Goal: Task Accomplishment & Management: Manage account settings

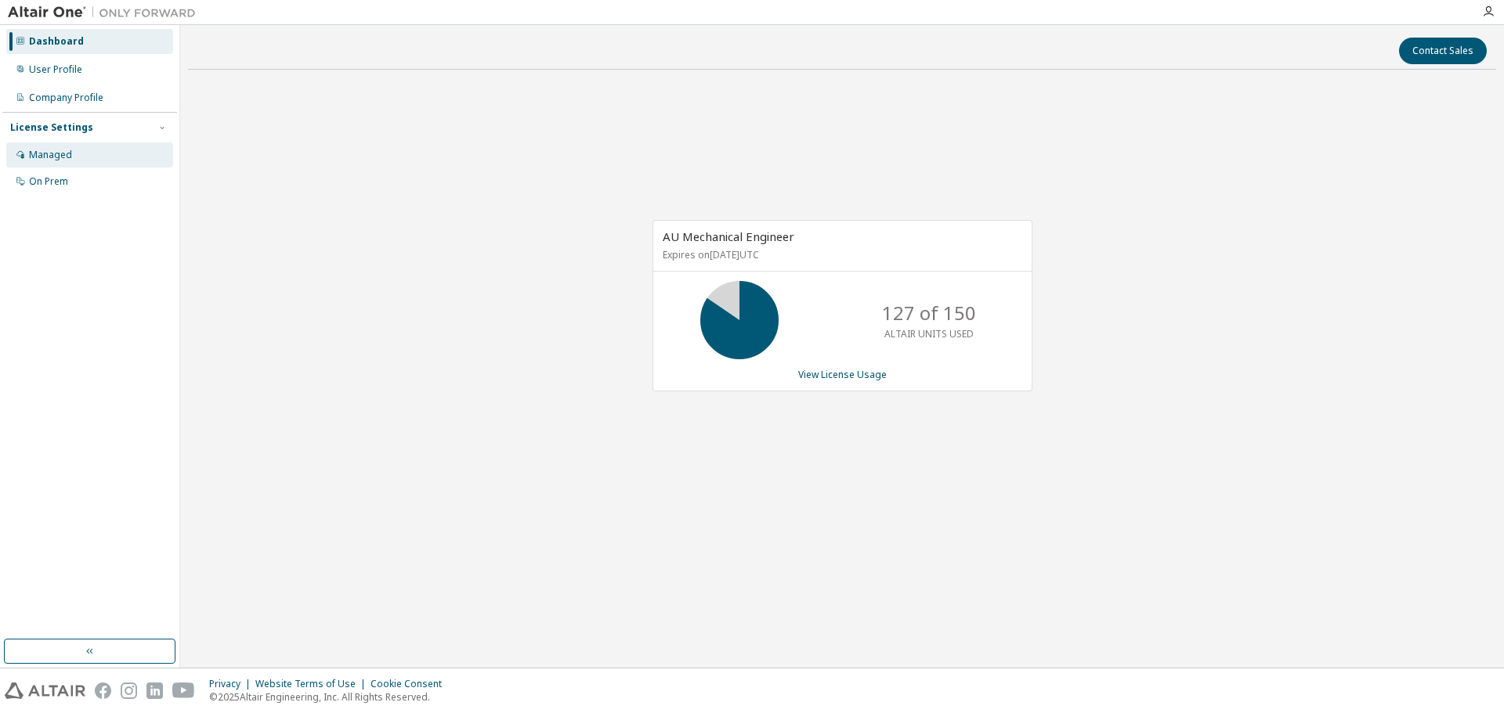
click at [133, 159] on div "Managed" at bounding box center [89, 155] width 167 height 25
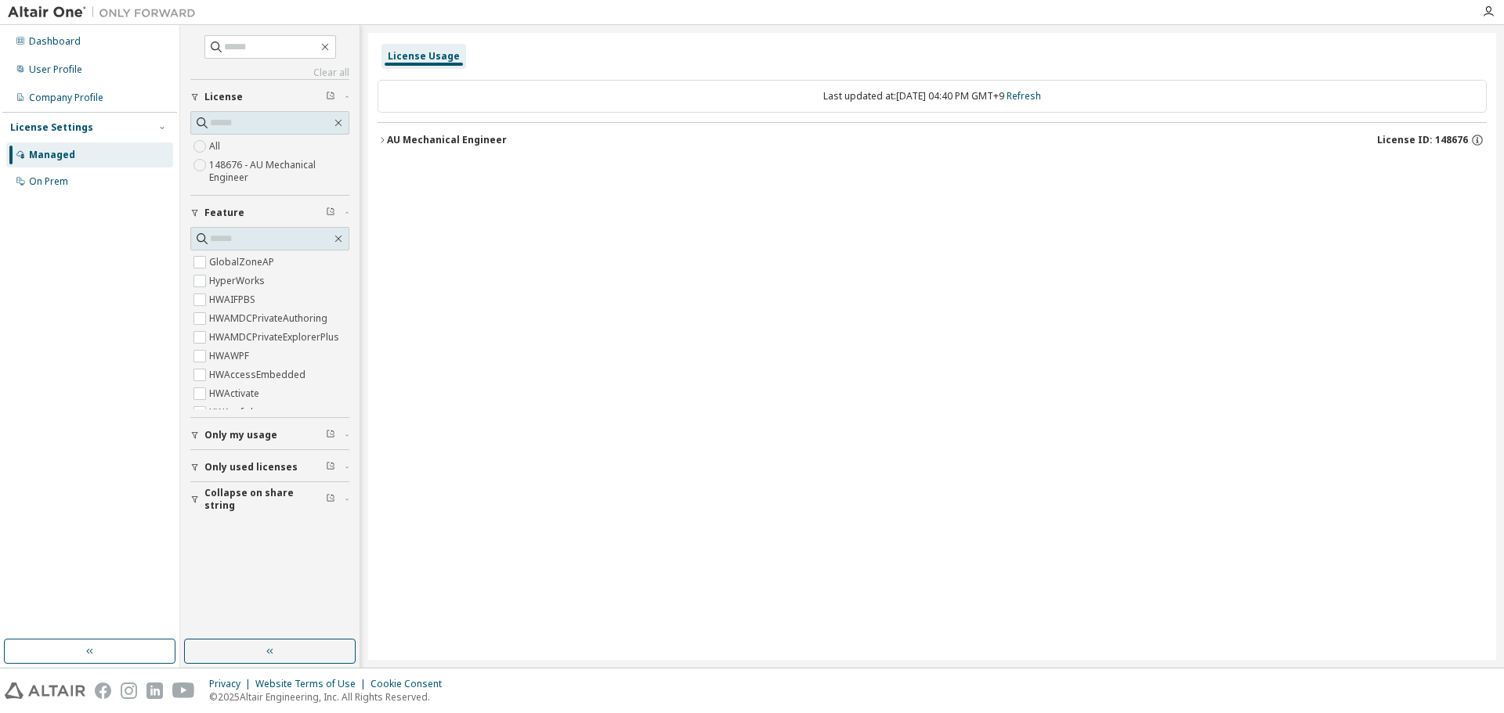
click at [470, 137] on div "AU Mechanical Engineer" at bounding box center [447, 140] width 120 height 13
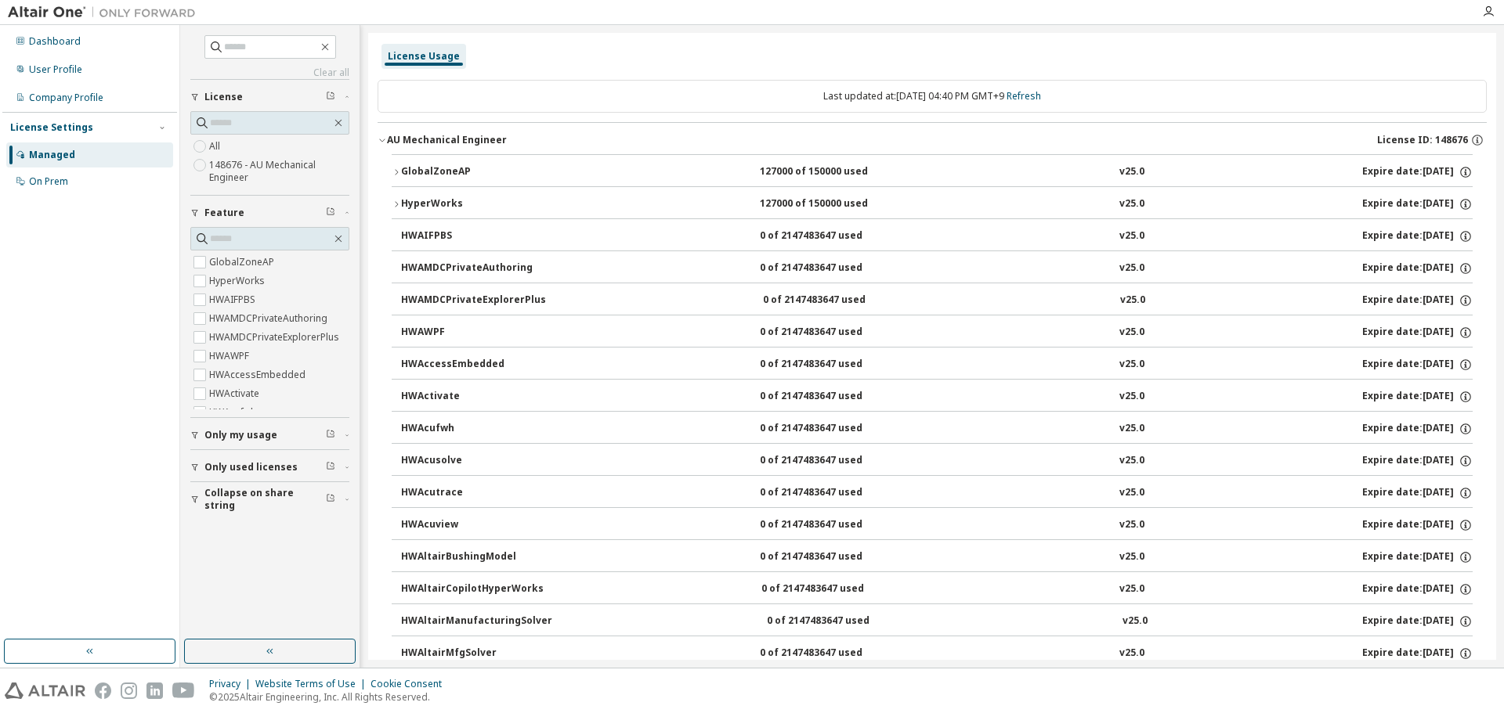
click at [458, 175] on div "GlobalZoneAP" at bounding box center [471, 172] width 141 height 14
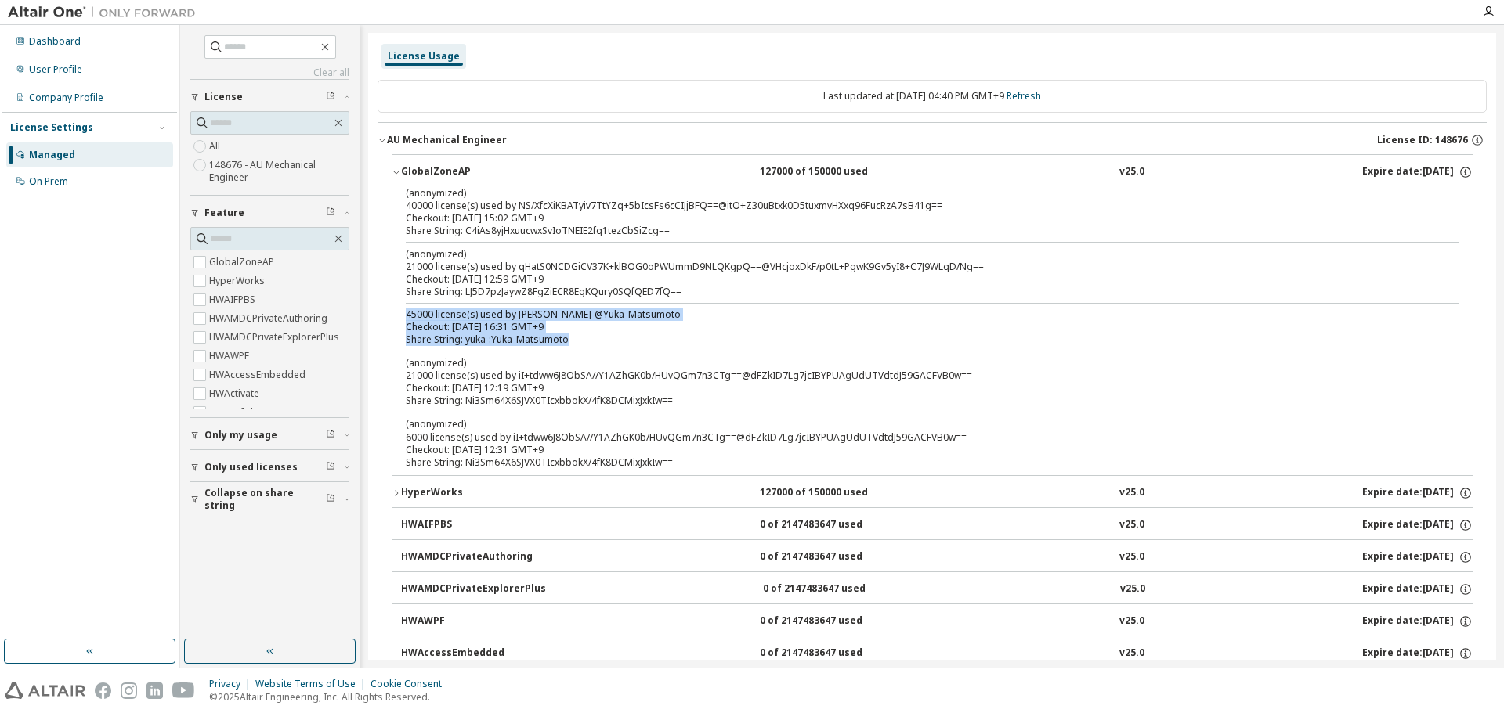
drag, startPoint x: 570, startPoint y: 341, endPoint x: 396, endPoint y: 321, distance: 175.0
click at [396, 321] on div "(anonymized) 40000 license(s) used by NS/XfcXiKBATyiv7TtYZq+5bIcsFs6cCIJjBFQ==@…" at bounding box center [932, 330] width 1081 height 289
click at [727, 292] on div "Share String: LJ5D7pzJaywZ8FgZiECR8EgKQury0SQfQED7fQ==" at bounding box center [913, 292] width 1015 height 13
